Goal: Use online tool/utility: Utilize a website feature to perform a specific function

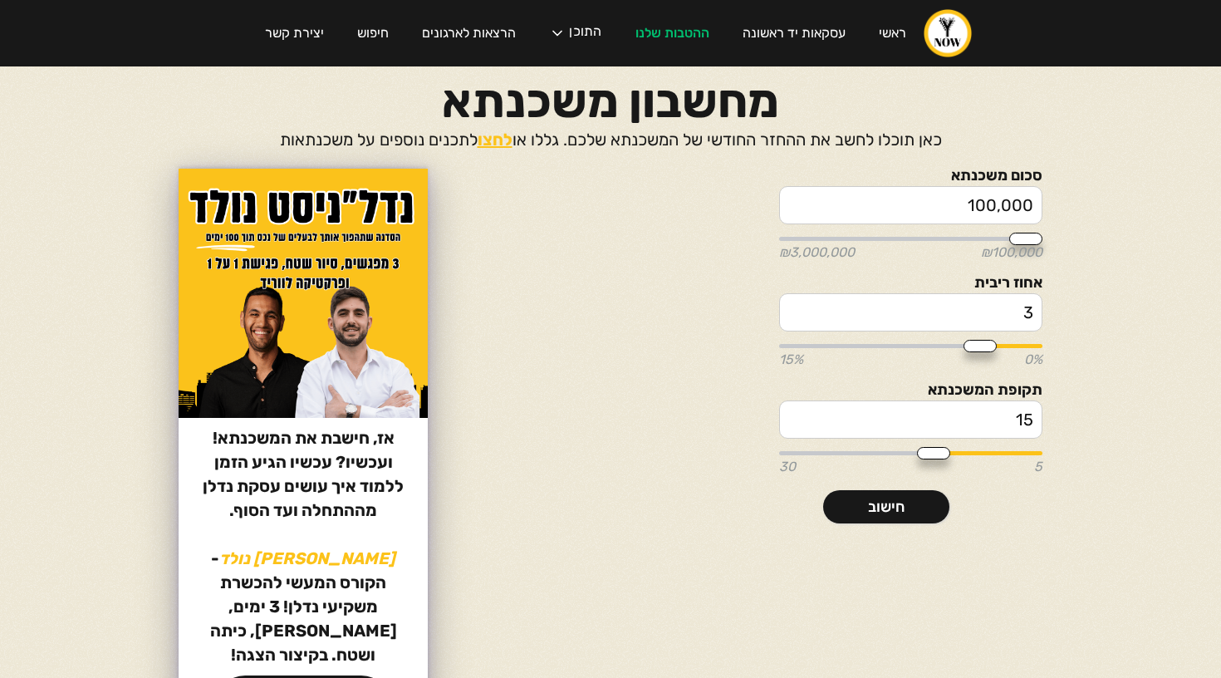
click at [982, 215] on input "100,000" at bounding box center [910, 205] width 263 height 38
type input "2"
type input "100000"
type input "28"
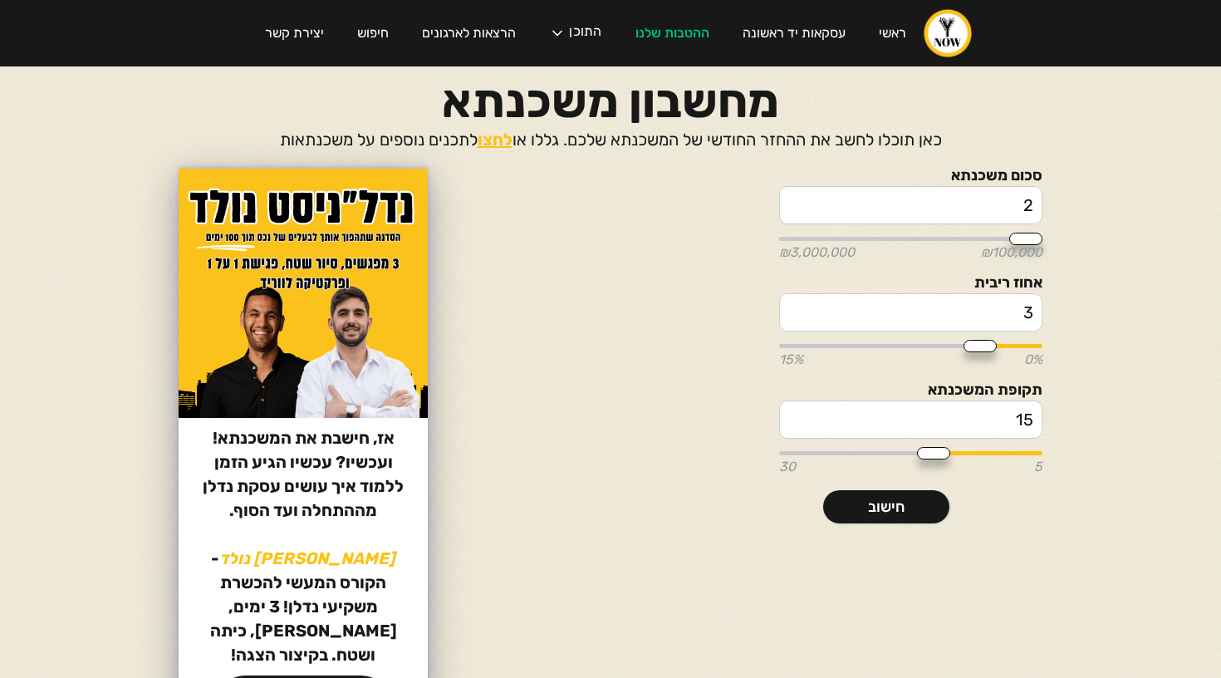
type input "100000"
type input "280"
type input "100000"
type input "2,800"
type input "100000"
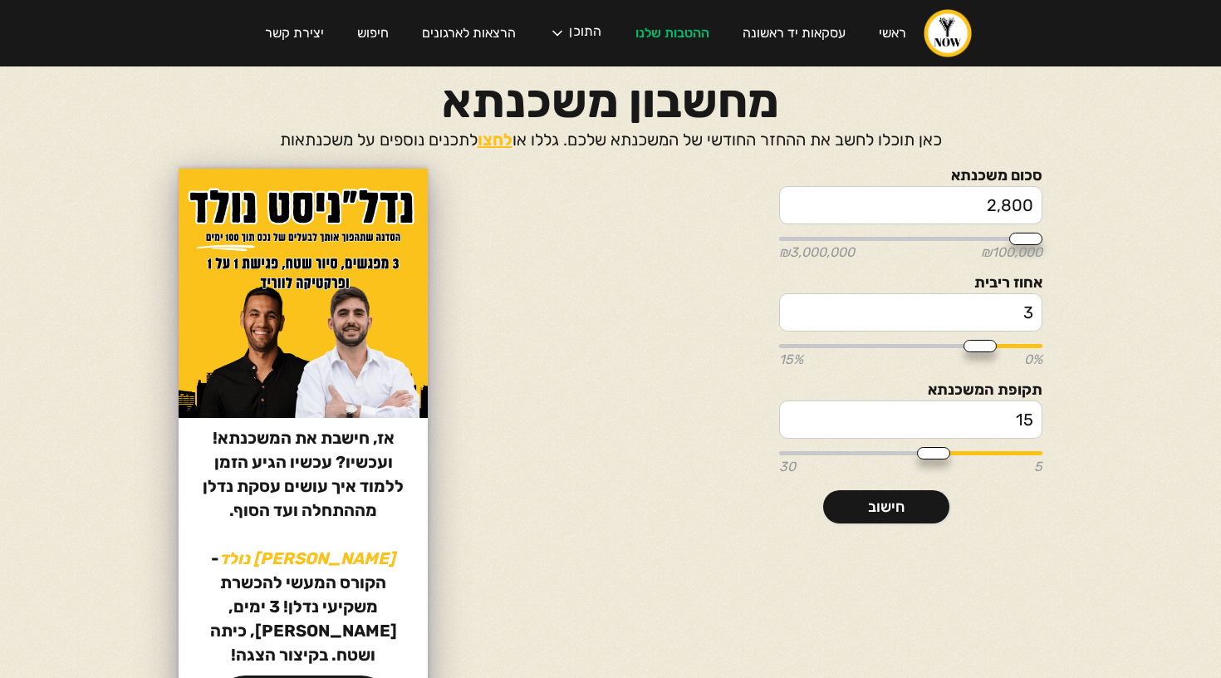
type input "28,000"
type input "100000"
type input "280,000"
type input "300000"
type input "2,800,000"
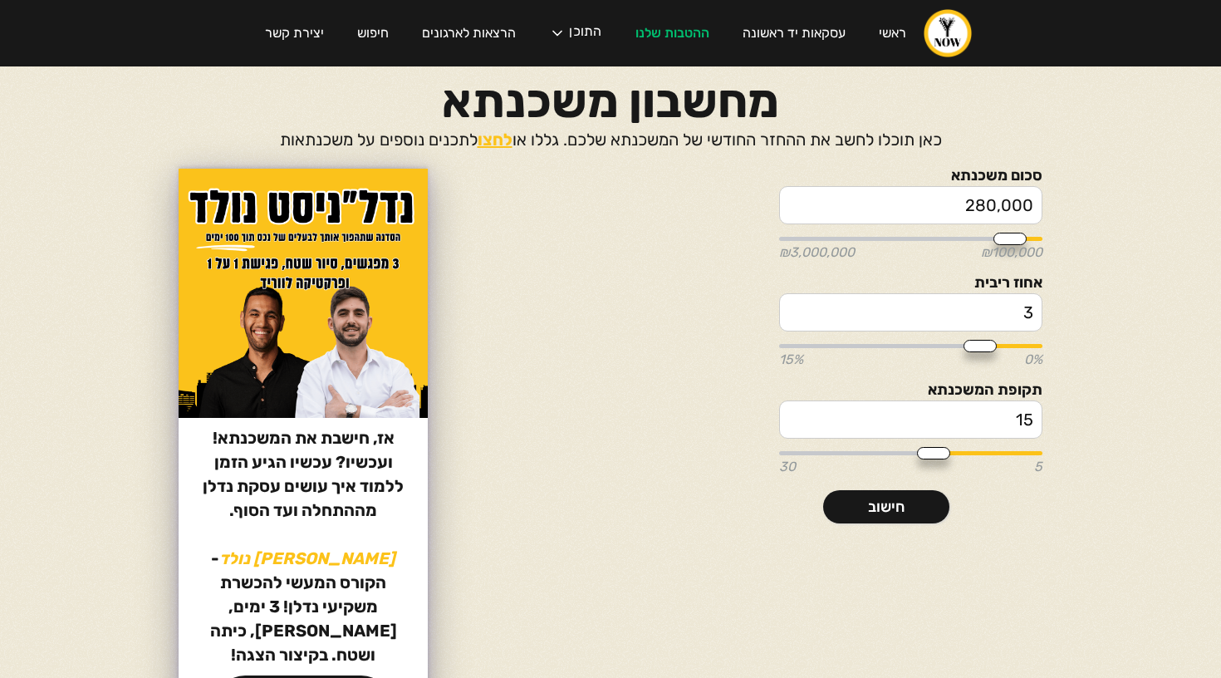
type input "2800000"
click at [1133, 346] on body "ראשי עסקאות יד ראשונה ההטבות שלנו התוכן הפודקאסט הבלוג הקורסים שלנו המדריכים של…" at bounding box center [610, 339] width 1221 height 678
click at [1022, 310] on input "3" at bounding box center [910, 312] width 263 height 38
type input "4"
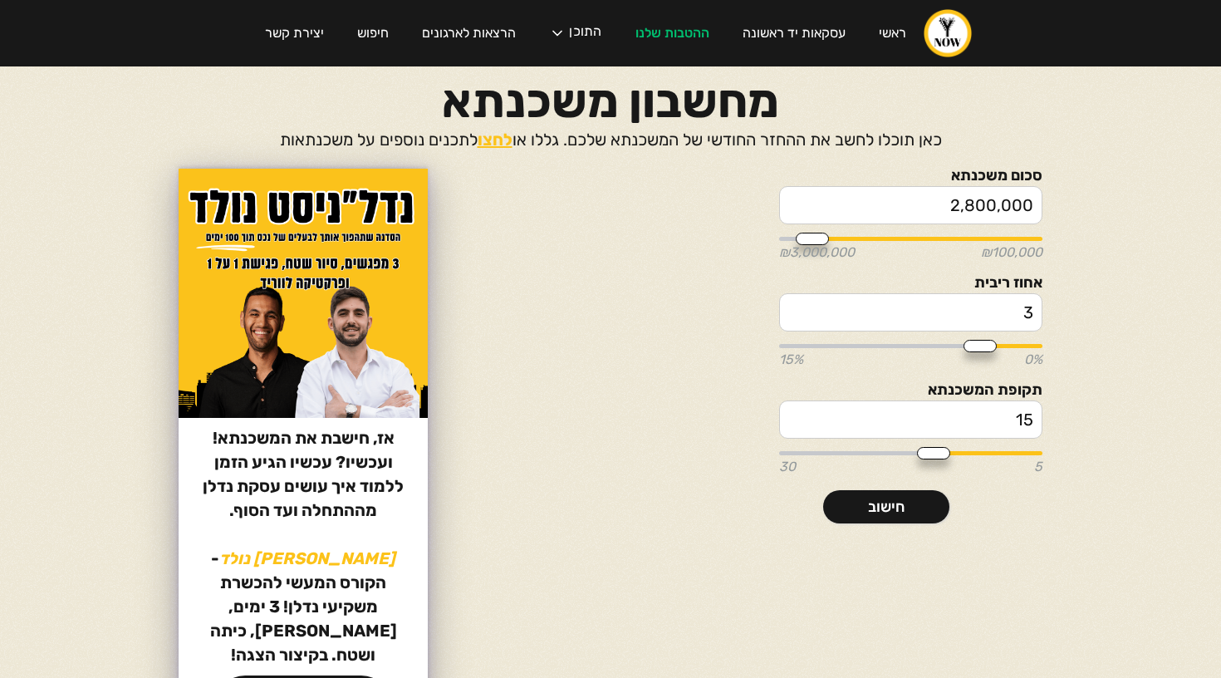
type input "4"
type input "4.2"
type input "4.25"
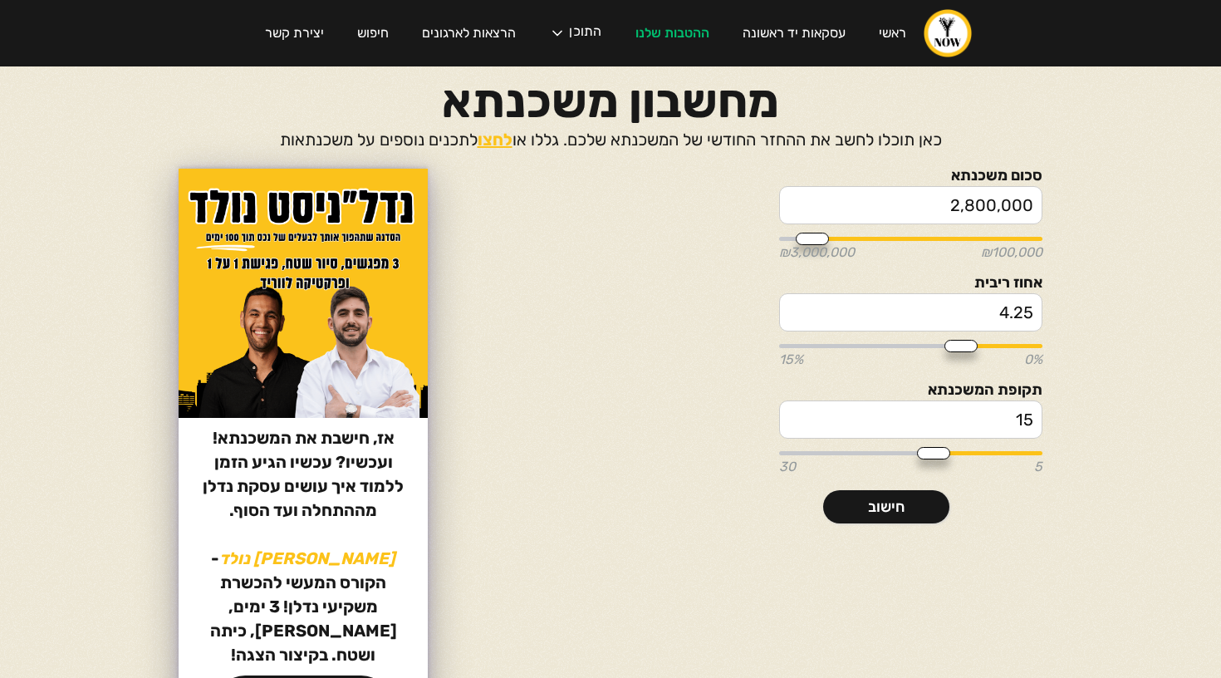
type input "4.25"
click at [1149, 388] on body "ראשי עסקאות יד ראשונה ההטבות שלנו התוכן הפודקאסט הבלוג הקורסים שלנו המדריכים של…" at bounding box center [610, 339] width 1221 height 678
click at [1038, 417] on input "15" at bounding box center [910, 419] width 263 height 38
click at [1035, 417] on input "15" at bounding box center [910, 419] width 263 height 38
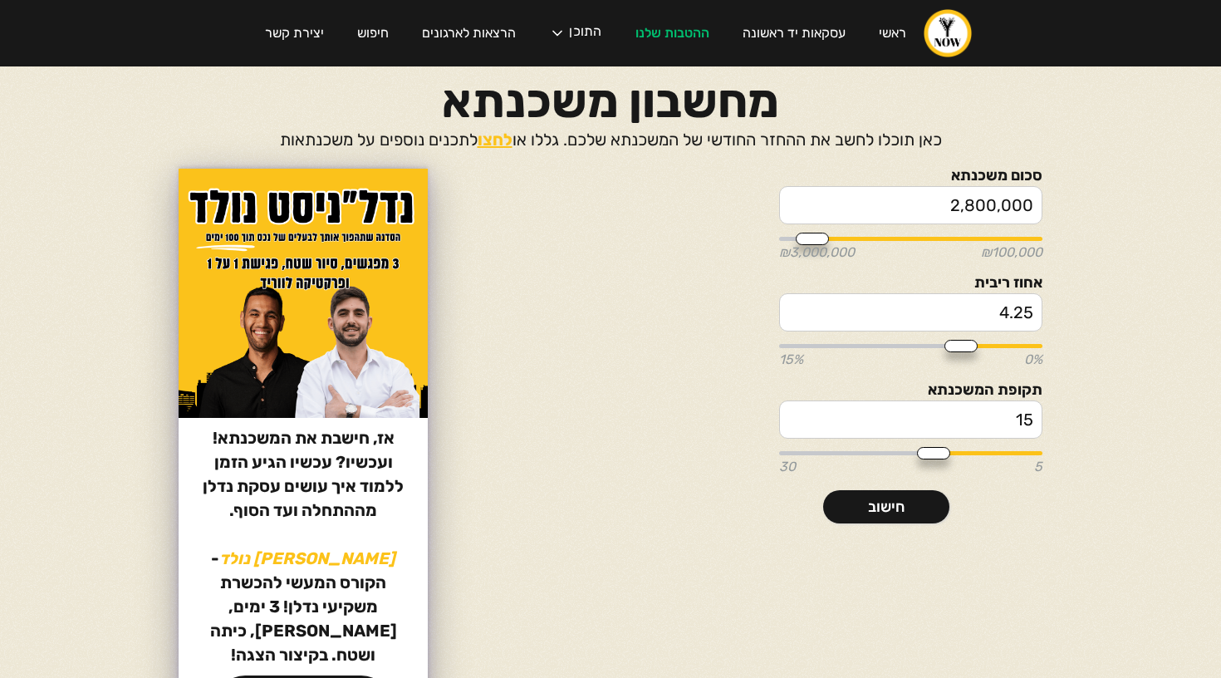
click at [1035, 417] on input "15" at bounding box center [910, 419] width 263 height 38
type input "3"
type input "5"
type input "30"
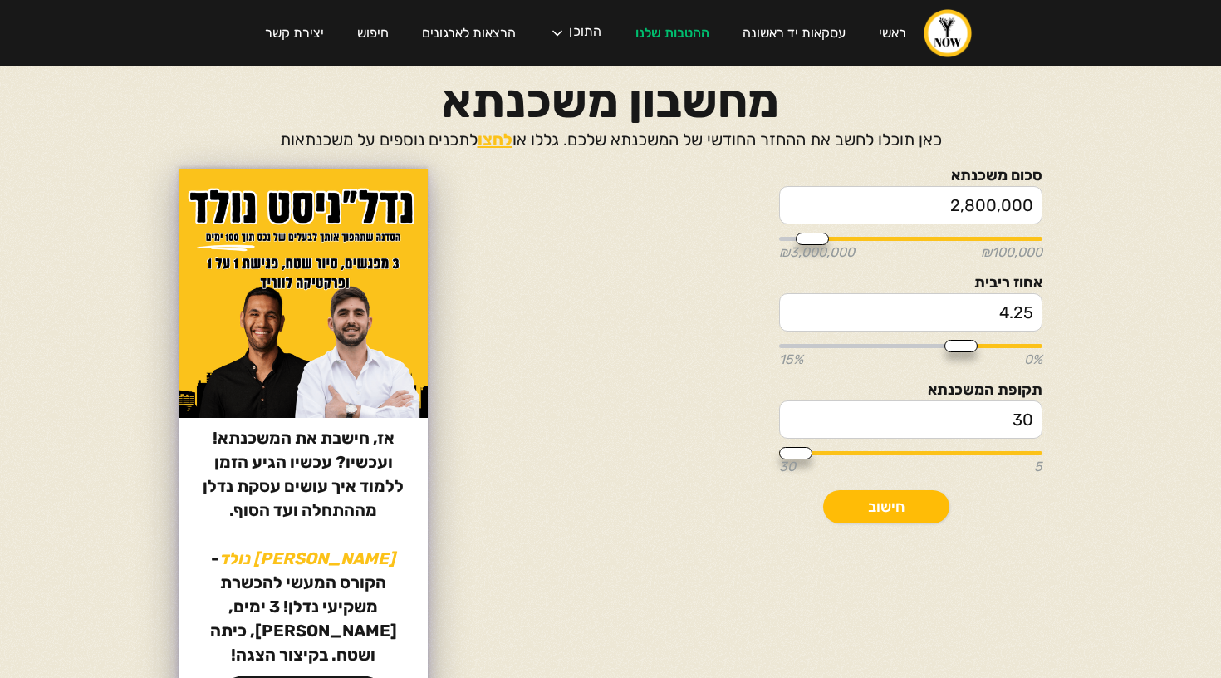
type input "30"
click at [898, 497] on link "חישוב" at bounding box center [886, 506] width 126 height 33
